Goal: Communication & Community: Answer question/provide support

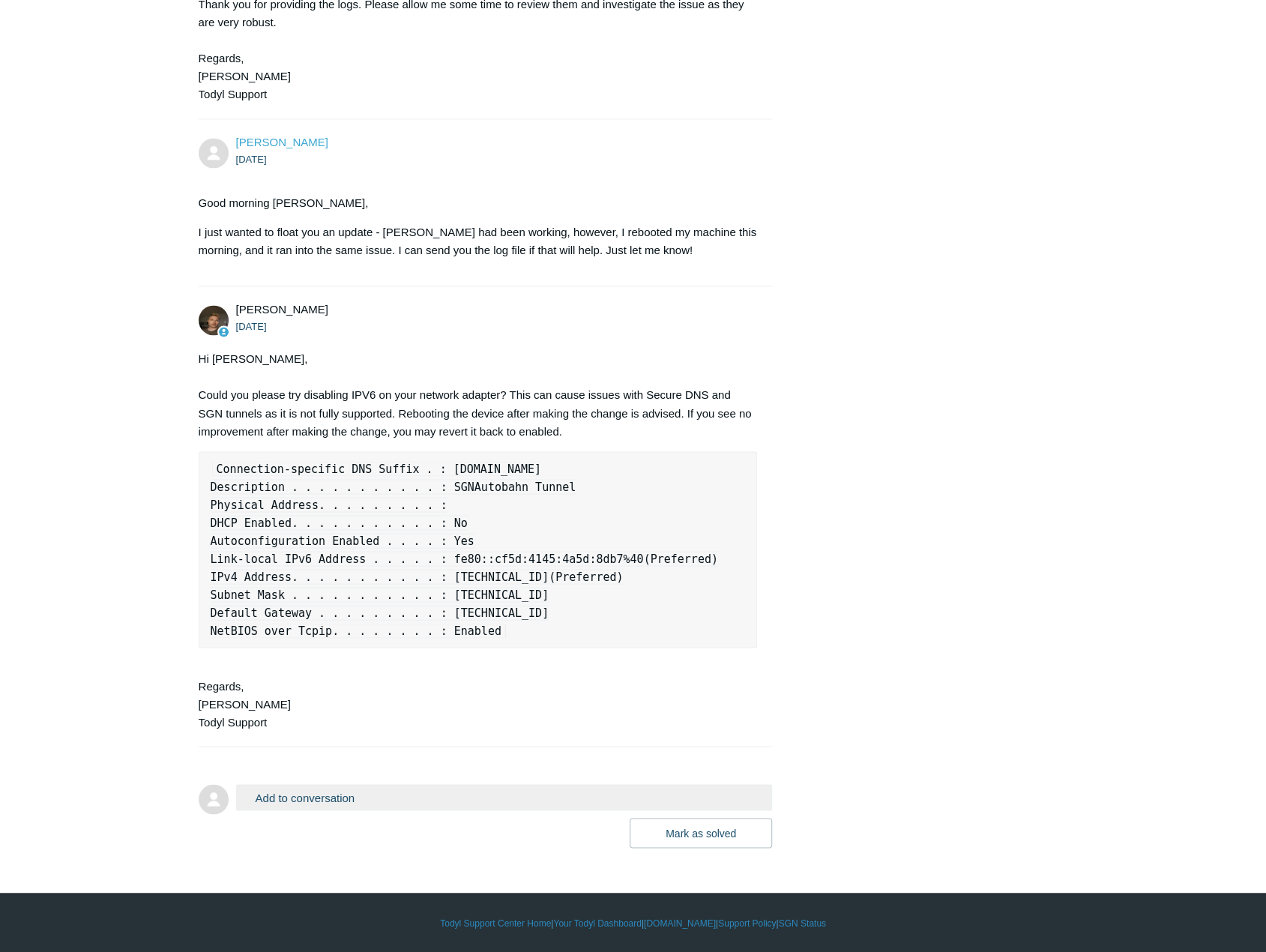
scroll to position [1544, 0]
click at [299, 792] on button "Add to conversation" at bounding box center [504, 797] width 536 height 26
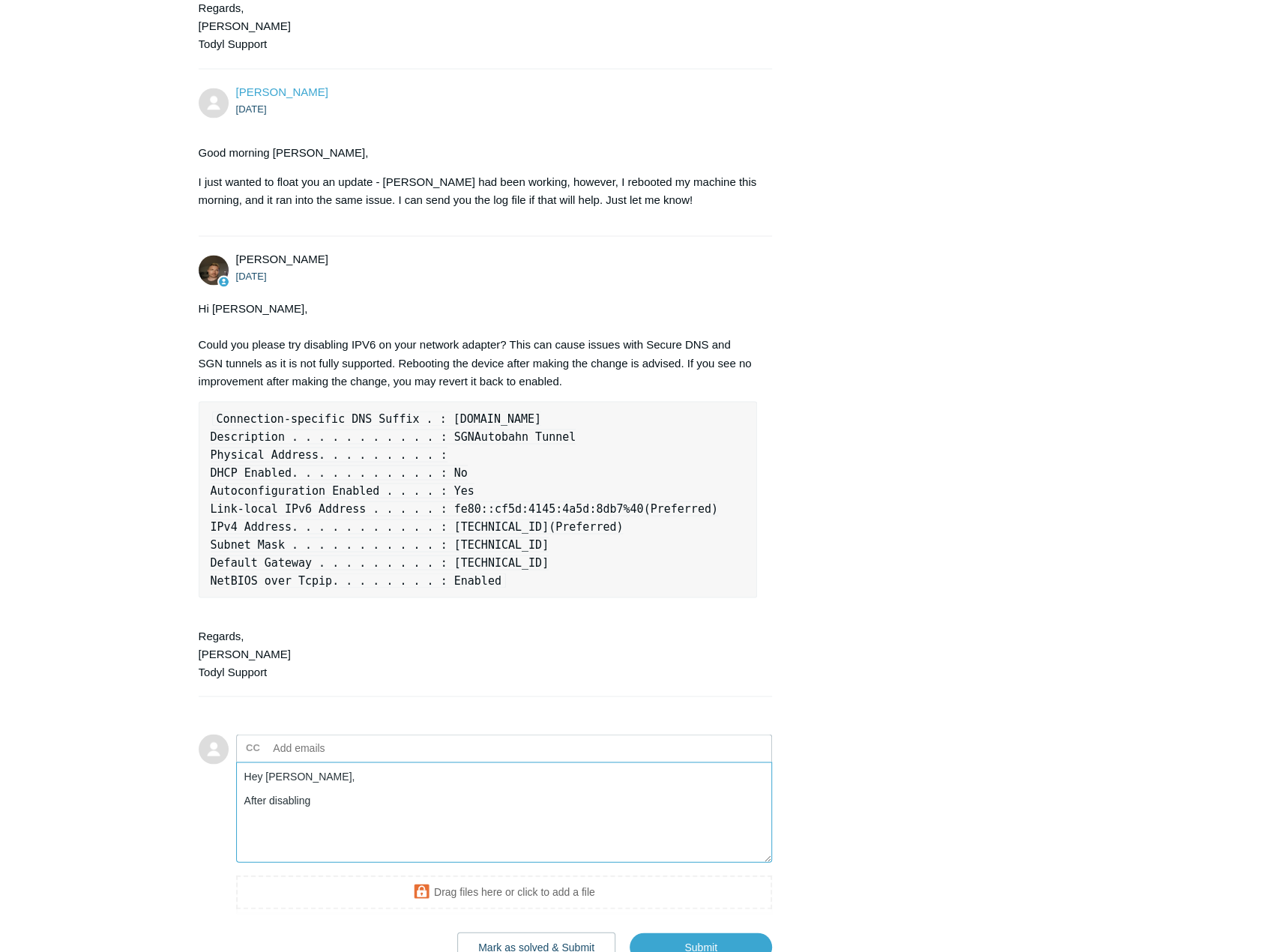
click at [517, 838] on textarea "Hey [PERSON_NAME], After disabling" at bounding box center [504, 812] width 536 height 101
click at [517, 860] on textarea "Hey [PERSON_NAME], After disabling" at bounding box center [504, 812] width 536 height 101
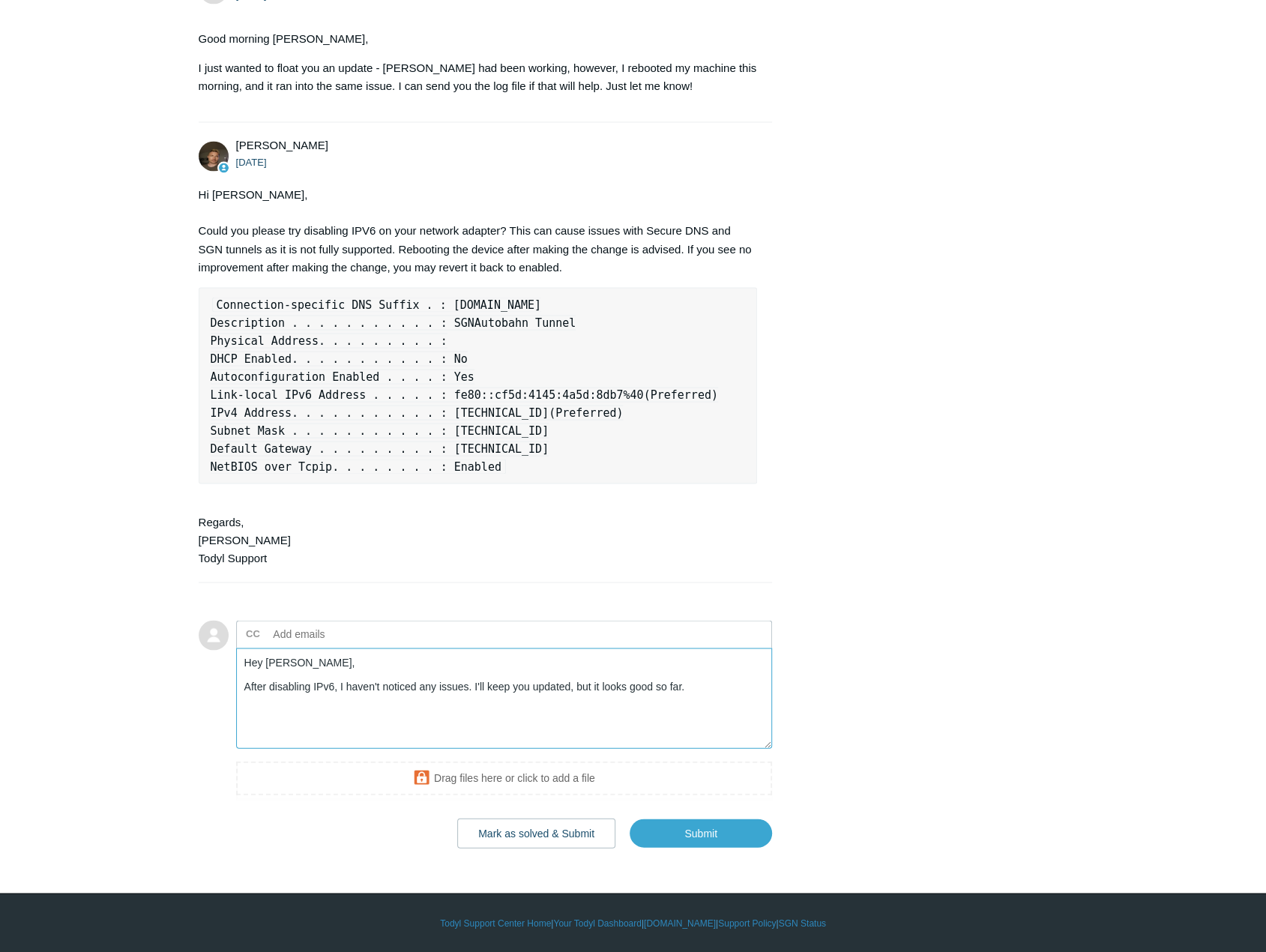
scroll to position [1708, 0]
type textarea "Hey [PERSON_NAME], After disabling IPv6, I haven't noticed any issues. I'll kee…"
click at [693, 845] on input "Submit" at bounding box center [700, 833] width 142 height 30
